Goal: Task Accomplishment & Management: Use online tool/utility

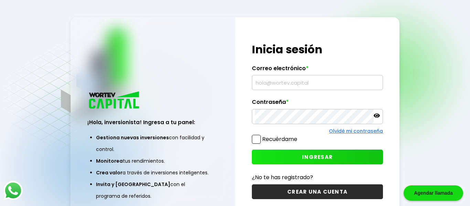
type input "[EMAIL_ADDRESS][DOMAIN_NAME]"
click at [295, 153] on button "INGRESAR" at bounding box center [317, 157] width 131 height 15
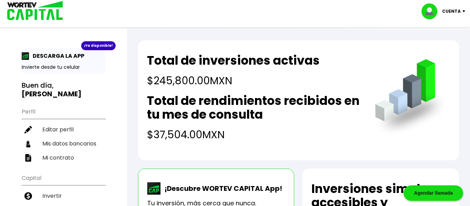
click at [207, 149] on div "Total de inversiones activas $245,800.00 MXN Total de rendimientos recibidos en…" at bounding box center [298, 100] width 321 height 120
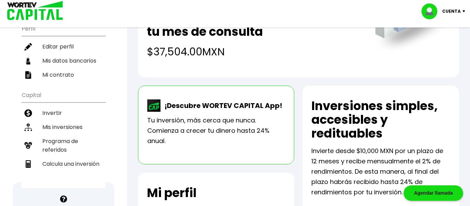
scroll to position [83, 0]
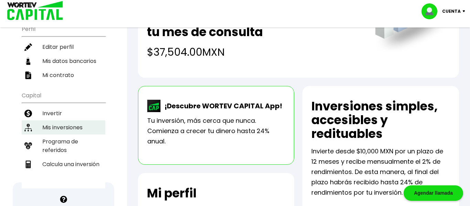
click at [74, 129] on li "Mis inversiones" at bounding box center [64, 127] width 84 height 14
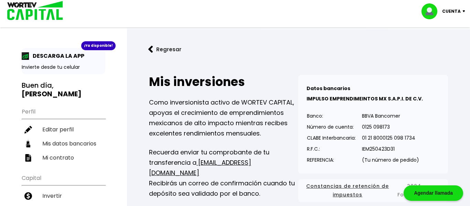
click at [162, 51] on button "Regresar" at bounding box center [165, 49] width 54 height 18
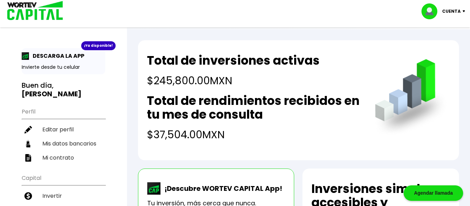
click at [231, 128] on h4 "$37,504.00 MXN" at bounding box center [254, 134] width 214 height 15
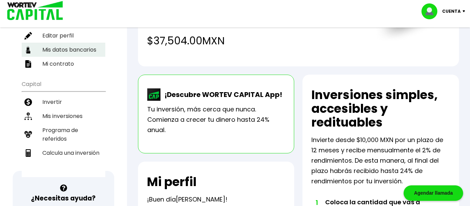
scroll to position [101, 0]
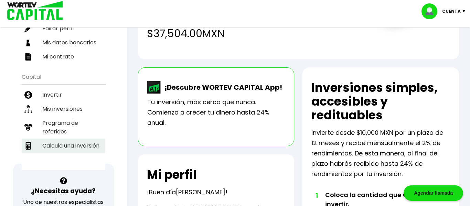
click at [99, 148] on li "Calcula una inversión" at bounding box center [64, 146] width 84 height 14
select select "1"
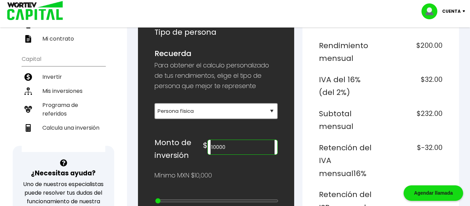
scroll to position [138, 0]
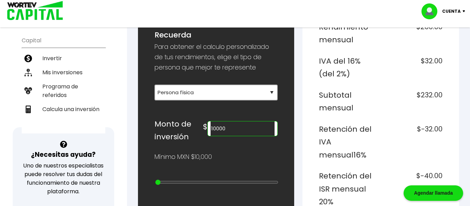
click at [259, 128] on input "10000" at bounding box center [243, 128] width 64 height 14
type input "1"
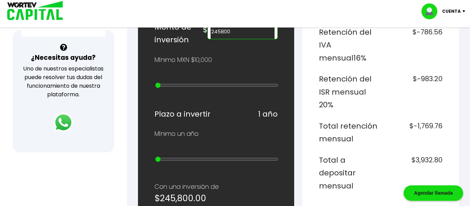
scroll to position [234, 0]
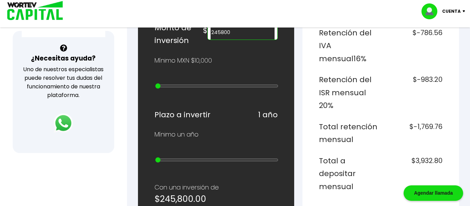
click at [237, 63] on div "Mínimo MXN $10,000" at bounding box center [216, 60] width 124 height 10
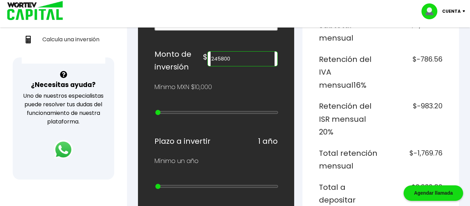
scroll to position [206, 0]
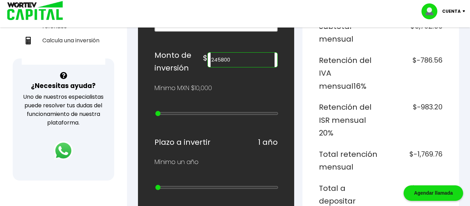
click at [238, 62] on input "245800" at bounding box center [243, 60] width 64 height 14
type input "271000"
click at [340, 148] on h6 "Total retención mensual" at bounding box center [348, 161] width 59 height 26
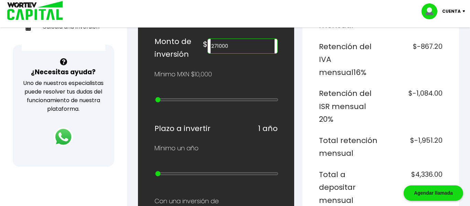
scroll to position [234, 0]
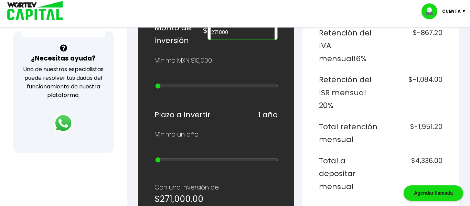
click at [366, 161] on h6 "Total a depositar mensual" at bounding box center [348, 173] width 59 height 39
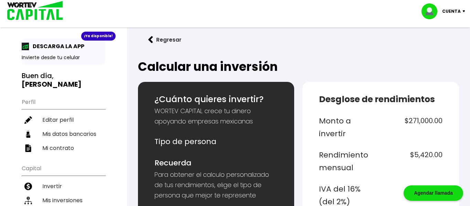
scroll to position [0, 0]
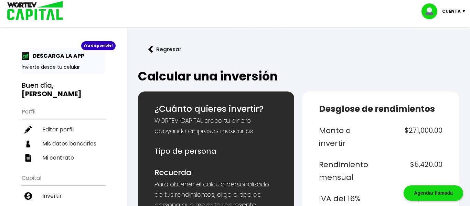
click at [455, 11] on p "Cuenta" at bounding box center [451, 11] width 19 height 10
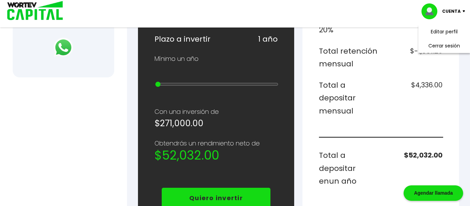
scroll to position [308, 0]
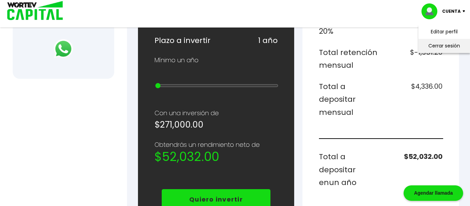
click at [450, 44] on li "Cerrar sesión" at bounding box center [444, 46] width 55 height 14
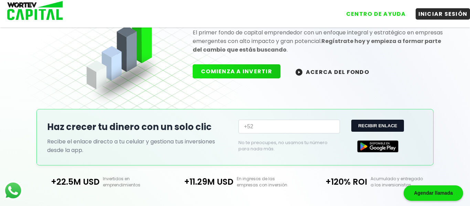
scroll to position [195, 0]
